Goal: Task Accomplishment & Management: Manage account settings

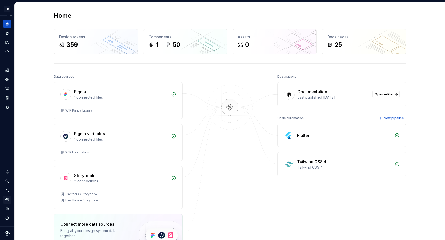
click at [7, 201] on icon "Settings" at bounding box center [6, 199] width 3 height 3
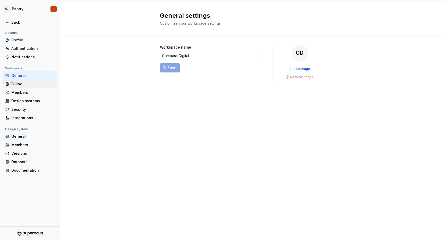
click at [24, 83] on div "Billing" at bounding box center [32, 84] width 43 height 5
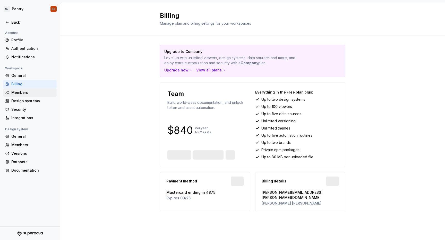
click at [26, 93] on div "Members" at bounding box center [32, 92] width 43 height 5
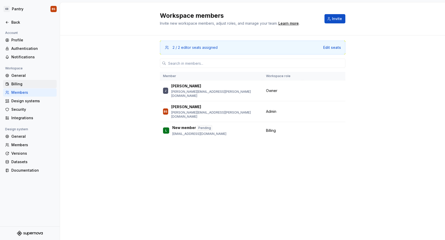
click at [36, 85] on div "Billing" at bounding box center [32, 84] width 43 height 5
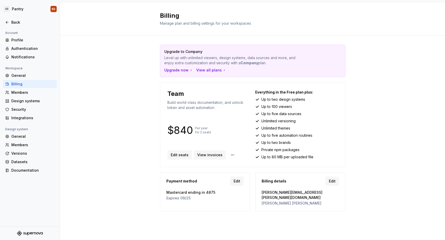
click at [35, 87] on div "Billing" at bounding box center [30, 84] width 54 height 8
click at [35, 93] on div "Members" at bounding box center [32, 92] width 43 height 5
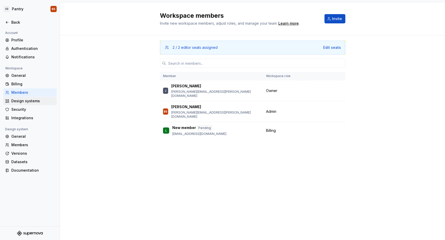
click at [35, 103] on div "Design systems" at bounding box center [32, 101] width 43 height 5
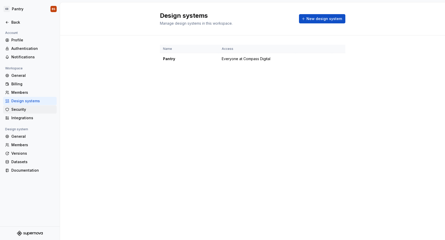
click at [34, 111] on div "Security" at bounding box center [32, 109] width 43 height 5
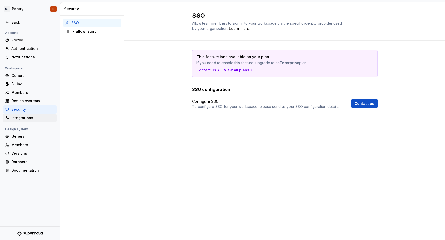
click at [34, 117] on div "Integrations" at bounding box center [32, 118] width 43 height 5
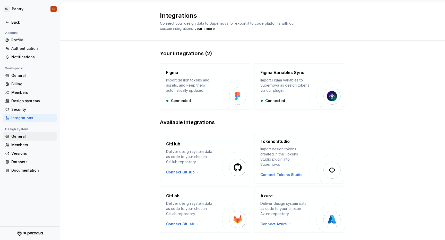
click at [32, 139] on div "General" at bounding box center [30, 137] width 54 height 8
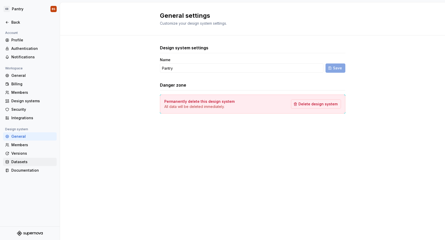
click at [29, 166] on div "Datasets" at bounding box center [30, 162] width 54 height 8
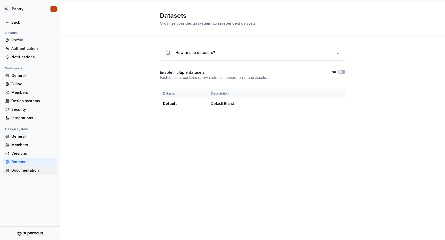
click at [29, 170] on div "Documentation" at bounding box center [32, 170] width 43 height 5
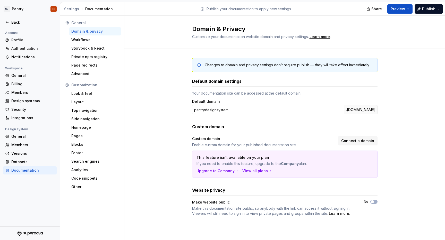
click at [374, 193] on div "Website privacy" at bounding box center [284, 190] width 185 height 6
click at [407, 10] on button "Preview" at bounding box center [399, 8] width 25 height 9
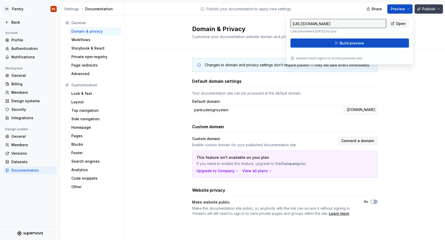
click at [429, 6] on span "Publish" at bounding box center [428, 8] width 13 height 5
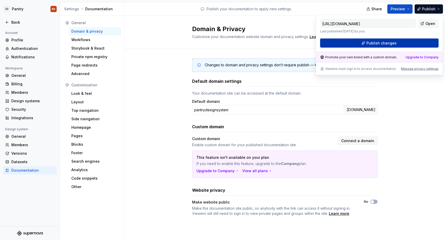
click at [416, 41] on button "Publish changes" at bounding box center [379, 43] width 118 height 9
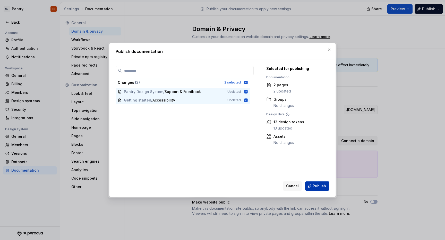
click at [321, 185] on span "Publish" at bounding box center [318, 186] width 13 height 5
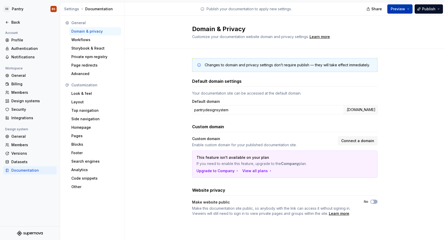
click at [397, 7] on span "Preview" at bounding box center [397, 8] width 14 height 5
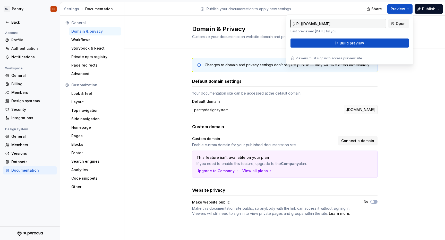
click at [155, 80] on div "Changes to domain and privacy settings don’t require publish — they will take e…" at bounding box center [284, 142] width 320 height 187
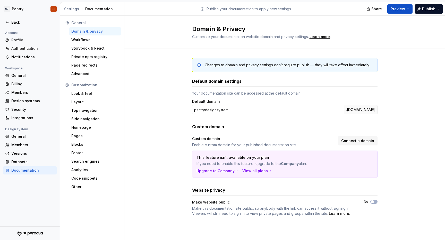
click at [242, 211] on span "Make this documentation site public, so anybody with the link can access it wit…" at bounding box center [273, 211] width 162 height 10
click at [35, 163] on div "Datasets" at bounding box center [32, 162] width 43 height 5
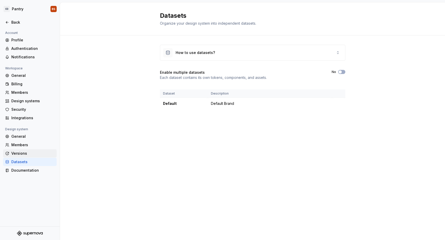
click at [36, 153] on div "Versions" at bounding box center [32, 153] width 43 height 5
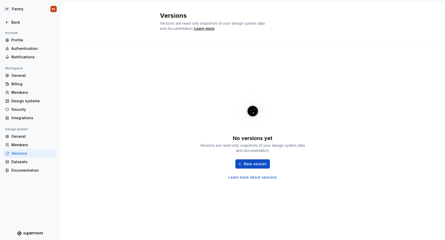
click at [36, 151] on div "Versions" at bounding box center [30, 154] width 54 height 8
click at [37, 144] on div "Members" at bounding box center [32, 145] width 43 height 5
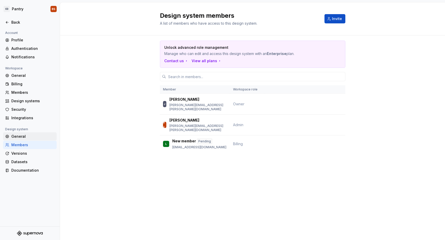
click at [37, 136] on div "General" at bounding box center [32, 136] width 43 height 5
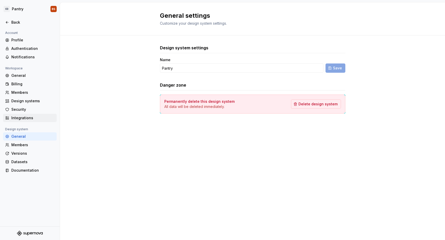
click at [35, 119] on div "Integrations" at bounding box center [32, 118] width 43 height 5
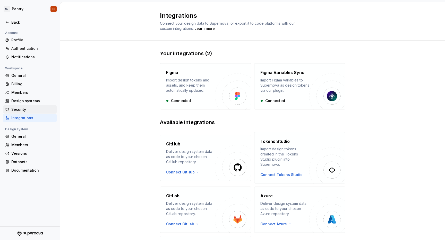
click at [36, 110] on div "Security" at bounding box center [32, 109] width 43 height 5
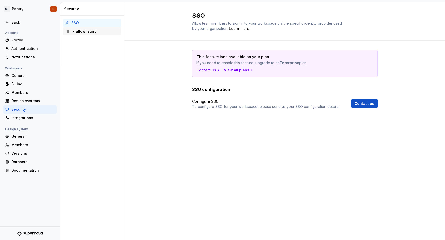
click at [83, 27] on div "IP allowlisting" at bounding box center [92, 31] width 58 height 8
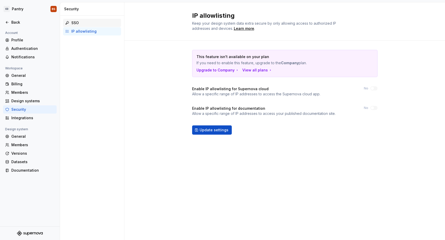
click at [86, 24] on div "SSO" at bounding box center [95, 22] width 48 height 5
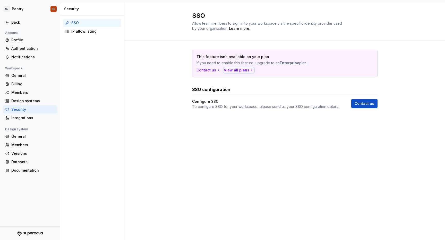
click at [230, 70] on div "View all plans" at bounding box center [239, 70] width 30 height 5
click at [19, 90] on div "Members" at bounding box center [30, 93] width 54 height 8
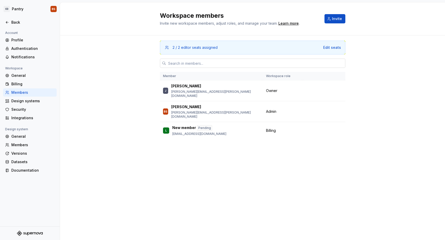
click at [214, 65] on input "text" at bounding box center [255, 63] width 179 height 9
click at [138, 60] on div "2 / 2 editor seats assigned Edit seats Member Workspace role [PERSON_NAME] [PER…" at bounding box center [252, 97] width 385 height 123
click at [333, 21] on button "Invite" at bounding box center [334, 18] width 21 height 9
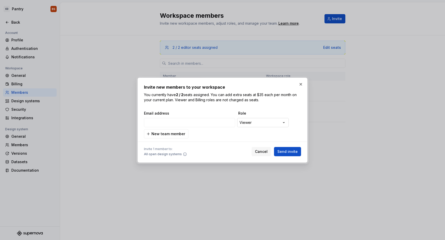
click at [268, 125] on div "**********" at bounding box center [222, 120] width 445 height 240
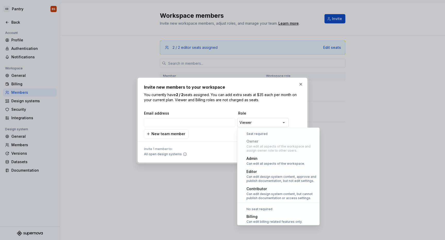
scroll to position [14, 0]
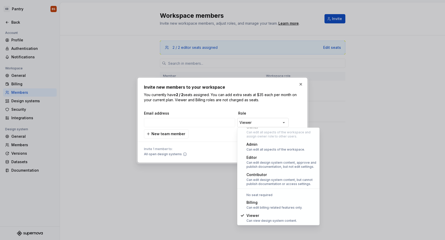
click at [268, 125] on div "**********" at bounding box center [222, 120] width 445 height 240
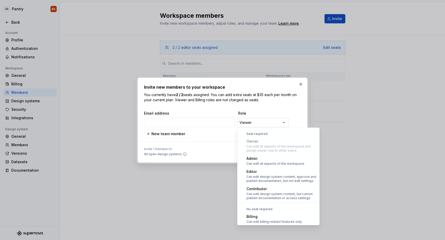
click at [268, 125] on div "**********" at bounding box center [222, 120] width 445 height 240
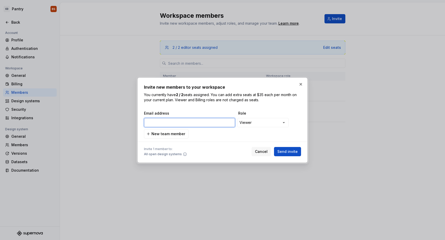
click at [222, 123] on input "email" at bounding box center [189, 122] width 91 height 9
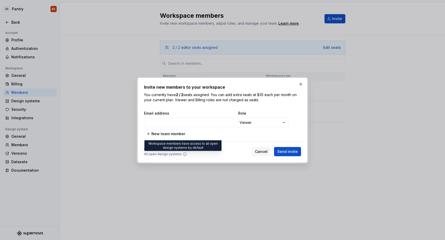
click at [184, 154] on icon at bounding box center [184, 154] width 3 height 3
click at [180, 137] on button "New team member" at bounding box center [166, 133] width 45 height 9
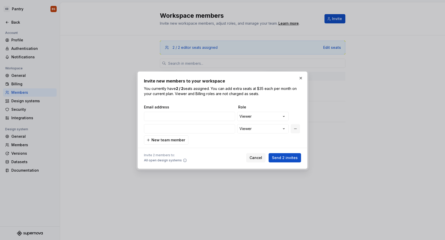
click at [294, 130] on button "button" at bounding box center [295, 128] width 9 height 9
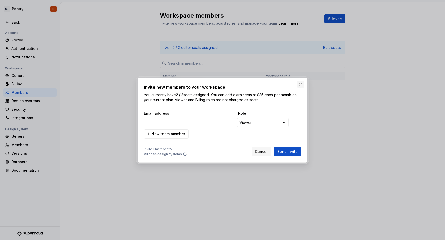
click at [300, 85] on button "button" at bounding box center [300, 84] width 7 height 7
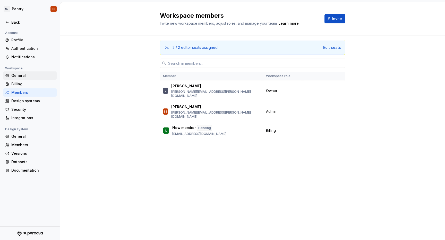
click at [30, 79] on div "General" at bounding box center [30, 76] width 54 height 8
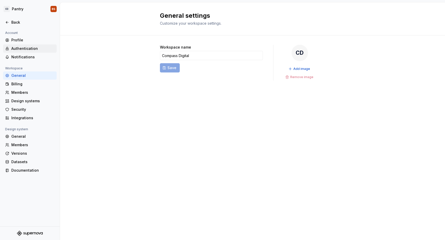
click at [36, 51] on div "Authentication" at bounding box center [32, 48] width 43 height 5
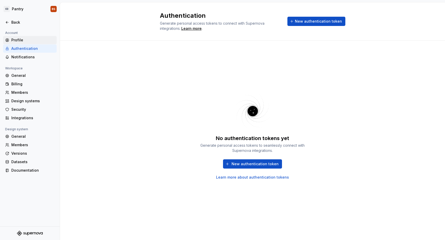
click at [34, 38] on div "Profile" at bounding box center [32, 40] width 43 height 5
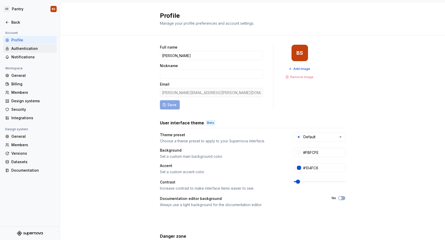
click at [47, 47] on div "Authentication" at bounding box center [32, 48] width 43 height 5
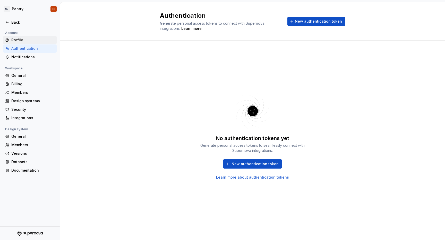
click at [42, 39] on div "Profile" at bounding box center [32, 40] width 43 height 5
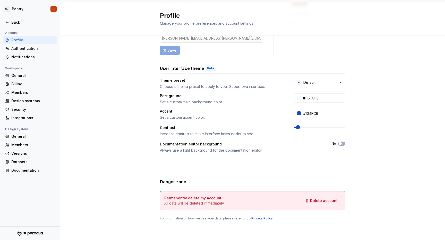
scroll to position [50, 0]
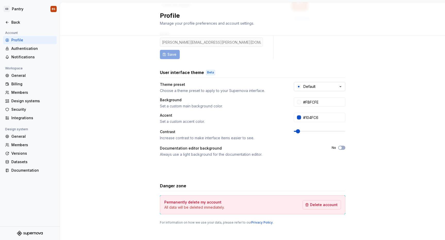
click at [300, 88] on icon "button" at bounding box center [298, 87] width 4 height 4
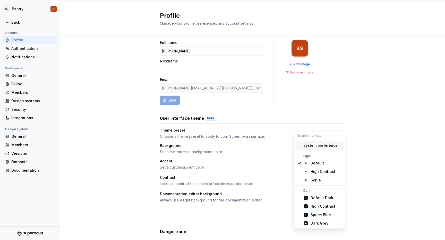
scroll to position [1, 0]
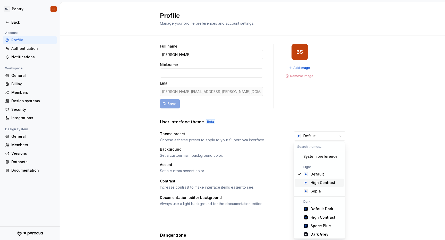
click at [334, 185] on div "High Contrast" at bounding box center [325, 182] width 31 height 5
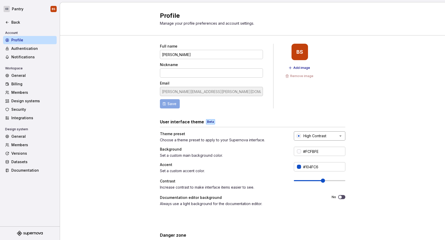
click at [330, 135] on button "High Contrast" at bounding box center [319, 136] width 51 height 9
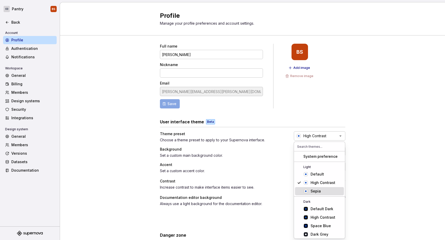
click at [320, 191] on div "Sepia" at bounding box center [325, 191] width 31 height 5
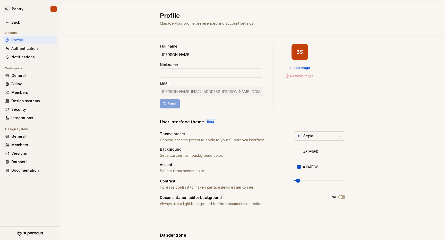
click at [325, 136] on button "Sepia" at bounding box center [319, 136] width 51 height 9
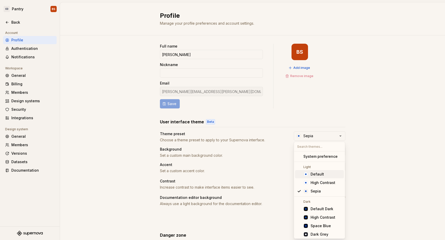
click at [317, 177] on div "Default" at bounding box center [316, 174] width 13 height 5
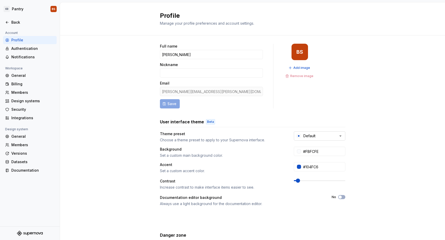
click at [322, 135] on button "Default" at bounding box center [319, 136] width 51 height 9
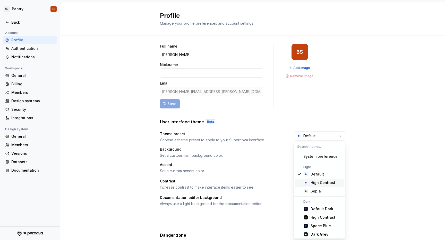
click at [319, 185] on div "High Contrast" at bounding box center [322, 182] width 25 height 5
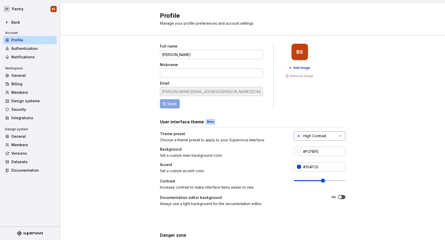
click at [323, 138] on div "High Contrast" at bounding box center [314, 136] width 23 height 5
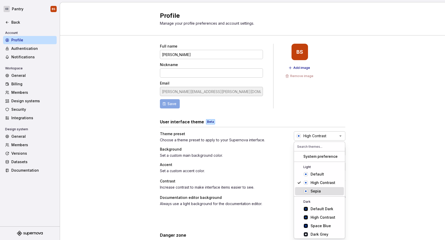
click at [318, 191] on div "Sepia" at bounding box center [315, 191] width 10 height 5
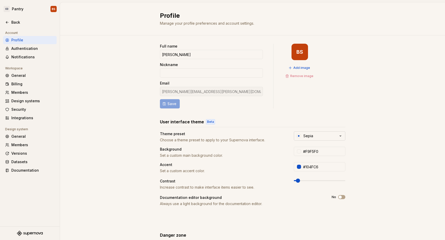
click at [324, 133] on button "Sepia" at bounding box center [319, 136] width 51 height 9
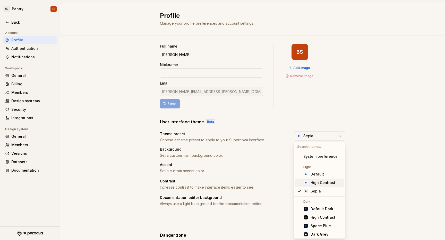
click at [320, 183] on div "High Contrast" at bounding box center [322, 182] width 25 height 5
type input "#FCFBFE"
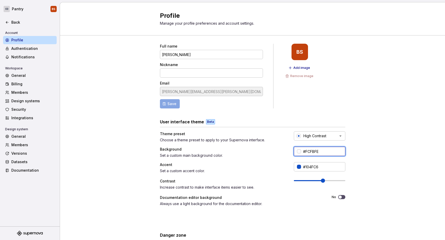
click at [340, 154] on input "#FCFBFE" at bounding box center [323, 151] width 44 height 9
click at [350, 153] on div "Full name [PERSON_NAME] Nickname Email [PERSON_NAME][EMAIL_ADDRESS][PERSON_NAME…" at bounding box center [252, 163] width 385 height 259
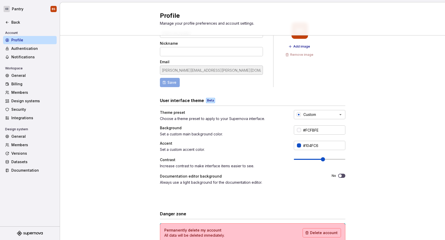
scroll to position [0, 0]
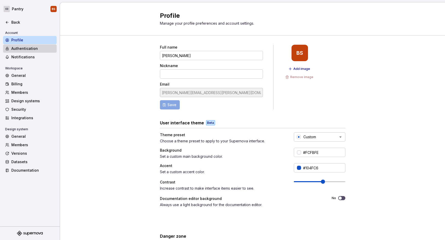
click at [31, 51] on div "Authentication" at bounding box center [30, 49] width 54 height 8
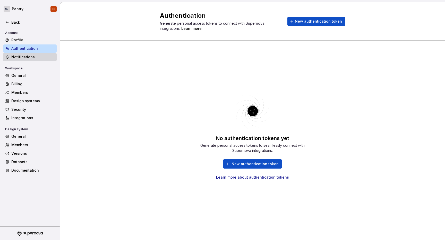
click at [33, 59] on div "Notifications" at bounding box center [32, 57] width 43 height 5
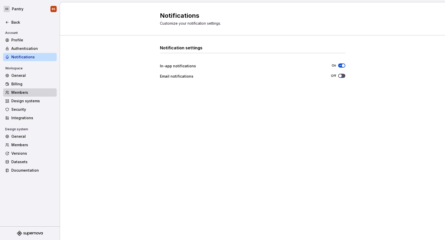
click at [31, 93] on div "Members" at bounding box center [32, 92] width 43 height 5
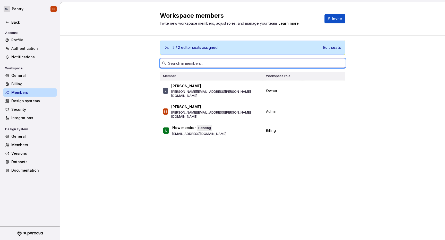
click at [257, 63] on input "text" at bounding box center [255, 63] width 179 height 9
paste input "[PERSON_NAME][EMAIL_ADDRESS][PERSON_NAME][DOMAIN_NAME]"
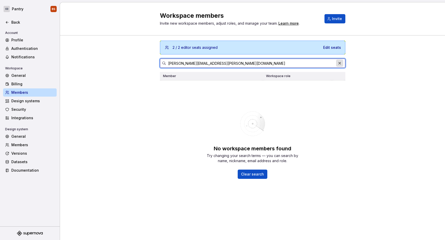
type input "[PERSON_NAME][EMAIL_ADDRESS][PERSON_NAME][DOMAIN_NAME]"
click at [340, 63] on button "button" at bounding box center [339, 63] width 7 height 7
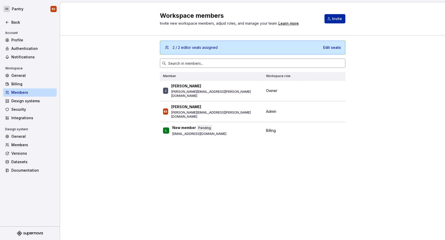
click at [342, 19] on button "Invite" at bounding box center [334, 18] width 21 height 9
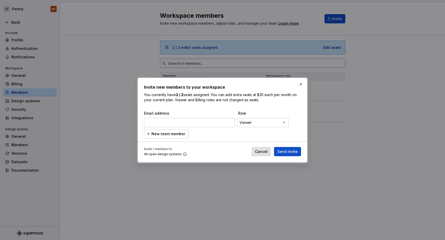
type input "[PERSON_NAME][EMAIL_ADDRESS][PERSON_NAME][DOMAIN_NAME]"
click at [293, 153] on span "Send invite" at bounding box center [287, 151] width 20 height 5
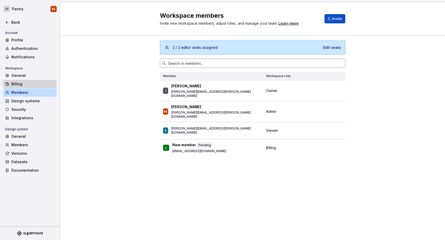
click at [37, 88] on div "Billing" at bounding box center [30, 84] width 54 height 8
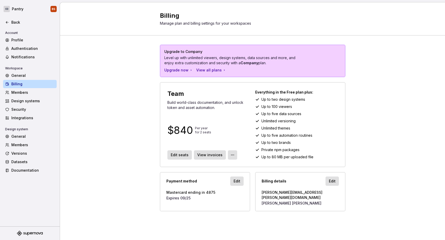
click at [233, 158] on html "CD Pantry BS Back Account Profile Authentication Notifications Workspace Genera…" at bounding box center [222, 120] width 445 height 240
click at [58, 119] on html "CD Pantry BS Back Account Profile Authentication Notifications Workspace Genera…" at bounding box center [222, 120] width 445 height 240
click at [35, 101] on div "Design systems" at bounding box center [32, 101] width 43 height 5
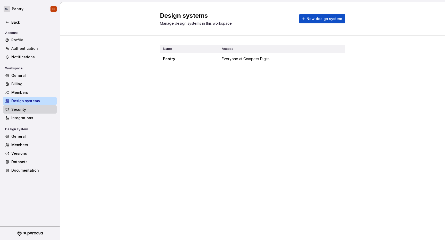
click at [35, 110] on div "Security" at bounding box center [32, 109] width 43 height 5
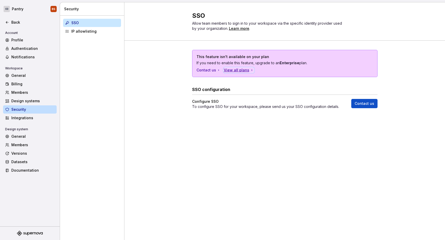
click at [234, 72] on div "View all plans" at bounding box center [239, 70] width 30 height 5
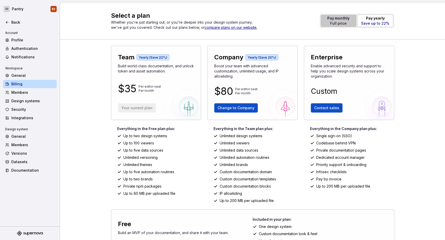
click at [332, 16] on p "Pay monthly" at bounding box center [338, 18] width 22 height 5
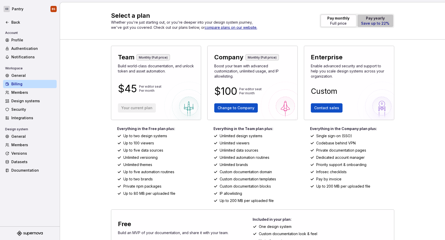
click at [375, 18] on p "Pay yearly" at bounding box center [375, 18] width 28 height 5
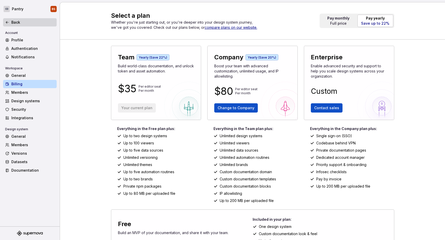
click at [40, 21] on div "Back" at bounding box center [32, 22] width 43 height 5
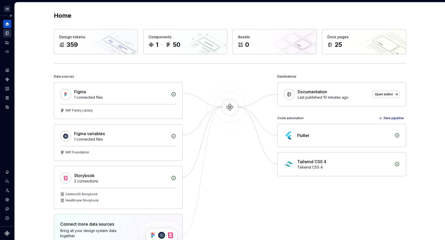
click at [10, 33] on div "Documentation" at bounding box center [7, 33] width 8 height 8
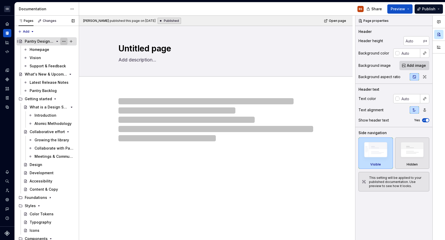
click at [66, 41] on button "Page tree" at bounding box center [63, 41] width 7 height 7
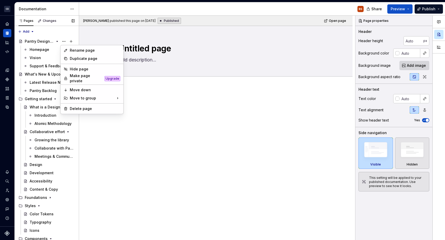
click at [61, 35] on div "Pages Changes Add Accessibility guide for tree Page tree. Navigate the tree wit…" at bounding box center [46, 129] width 64 height 227
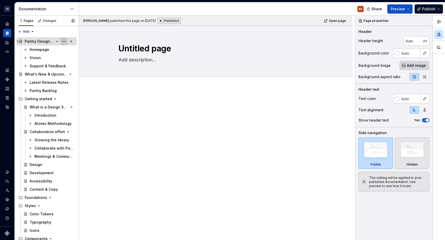
click at [62, 42] on button "Page tree" at bounding box center [63, 41] width 7 height 7
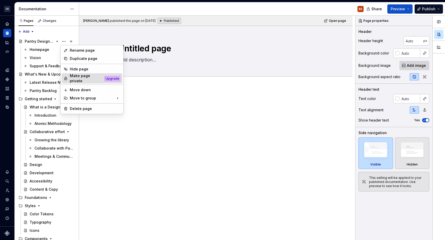
click at [78, 78] on div "Make page private" at bounding box center [86, 78] width 33 height 10
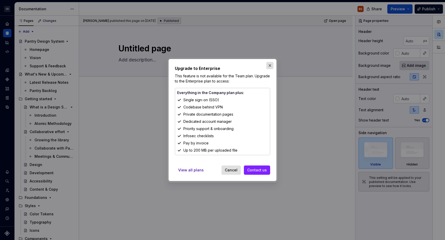
click at [269, 67] on button "button" at bounding box center [269, 65] width 7 height 7
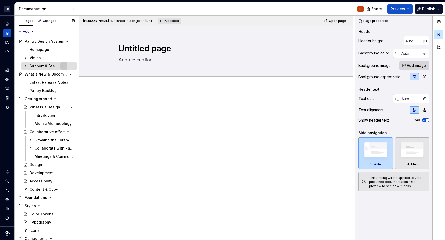
click at [66, 66] on button "Page tree" at bounding box center [63, 66] width 7 height 7
click at [66, 56] on div "Pages Changes Add Accessibility guide for tree Page tree. Navigate the tree wit…" at bounding box center [46, 129] width 64 height 227
click at [65, 76] on button "Page tree" at bounding box center [63, 74] width 7 height 7
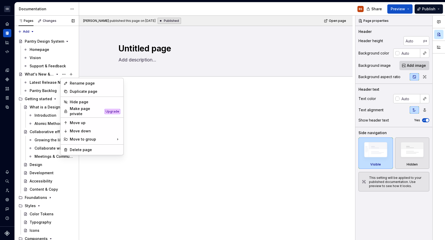
click at [62, 41] on div "Pages Changes Add Accessibility guide for tree Page tree. Navigate the tree wit…" at bounding box center [46, 129] width 64 height 227
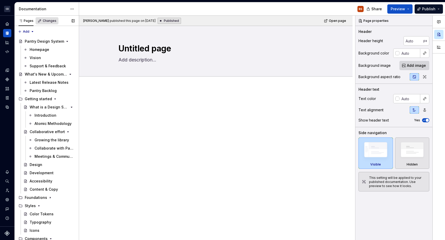
click at [43, 21] on div "Changes" at bounding box center [50, 21] width 14 height 4
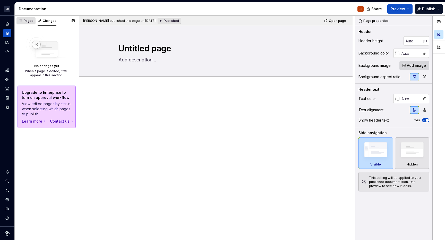
click at [30, 21] on div "Pages" at bounding box center [26, 21] width 15 height 4
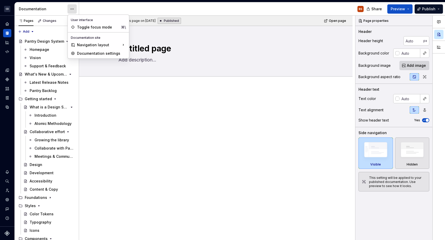
click at [71, 12] on html "CD Pantry BS Design system data Documentation BS Share Preview Publish Pages Ch…" at bounding box center [222, 120] width 445 height 240
click at [95, 27] on div "Toggle focus mode" at bounding box center [98, 27] width 42 height 5
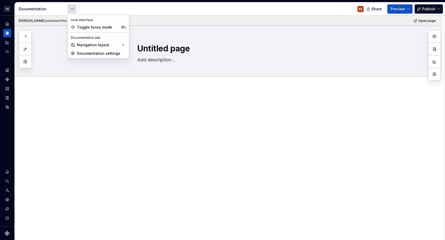
click at [74, 7] on html "CD Pantry BS Design system data Documentation BS Share Preview Publish Pages Ad…" at bounding box center [222, 120] width 445 height 240
click at [93, 29] on div "Toggle focus mode" at bounding box center [98, 27] width 42 height 5
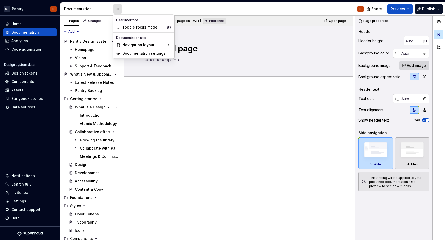
click at [116, 10] on html "CD Pantry BS Home Documentation Analytics Code automation Design system data De…" at bounding box center [222, 120] width 445 height 240
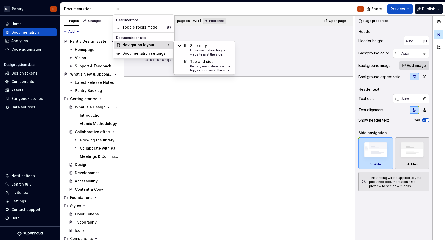
click at [130, 44] on div "Navigation layout" at bounding box center [143, 45] width 59 height 8
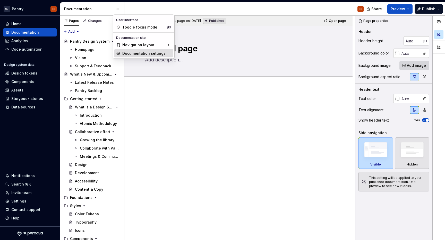
click at [141, 53] on div "Documentation settings" at bounding box center [146, 53] width 49 height 5
type textarea "*"
